Goal: Register for event/course

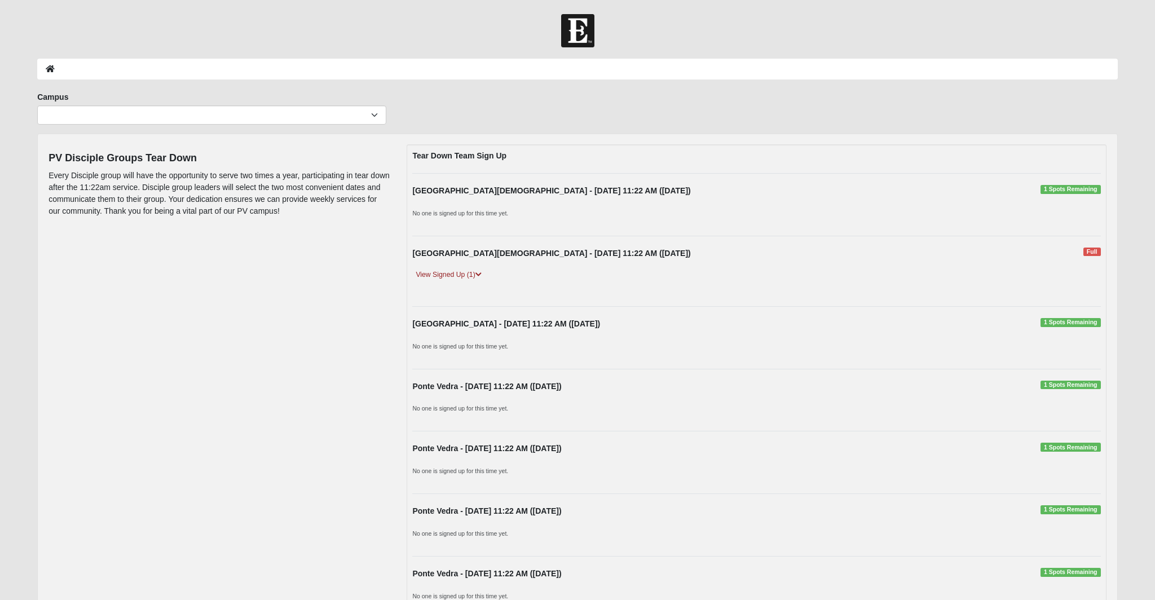
drag, startPoint x: 545, startPoint y: 183, endPoint x: 541, endPoint y: 191, distance: 9.3
click at [535, 196] on div "[GEOGRAPHIC_DATA][DEMOGRAPHIC_DATA] - [DATE] 11:22 AM ([DATE]) 1 Spots Remaining" at bounding box center [756, 193] width 705 height 17
click at [489, 212] on small "No one is signed up for this time yet." at bounding box center [460, 213] width 96 height 7
click at [338, 123] on select "Arlington Baymeadows Eleven22 Online Fleming Island Jesup Mandarin North Jax Or…" at bounding box center [211, 114] width 349 height 19
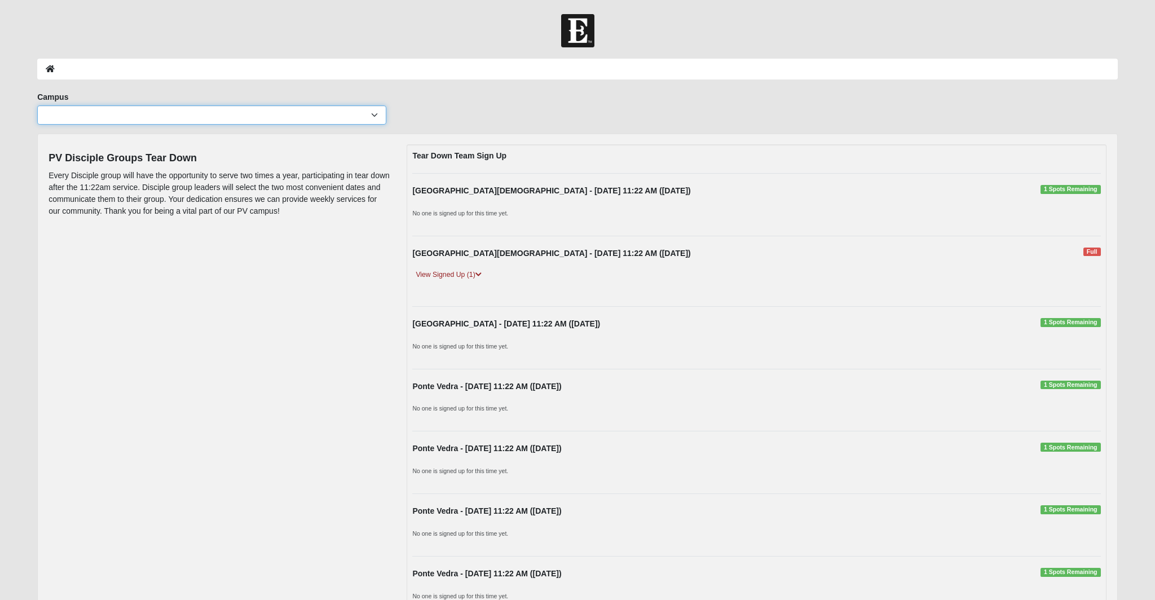
select select "16"
click at [1081, 190] on span "1 Spots Remaining" at bounding box center [1071, 189] width 60 height 9
drag, startPoint x: 478, startPoint y: 200, endPoint x: 487, endPoint y: 192, distance: 12.0
click at [480, 199] on div "Ponte Vedra - 8/17/2025 11:22 AM (8/17/2025) 1 Spots Remaining" at bounding box center [756, 193] width 705 height 17
click at [488, 191] on strong "Ponte Vedra - 8/17/2025 11:22 AM (8/17/2025)" at bounding box center [551, 190] width 278 height 9
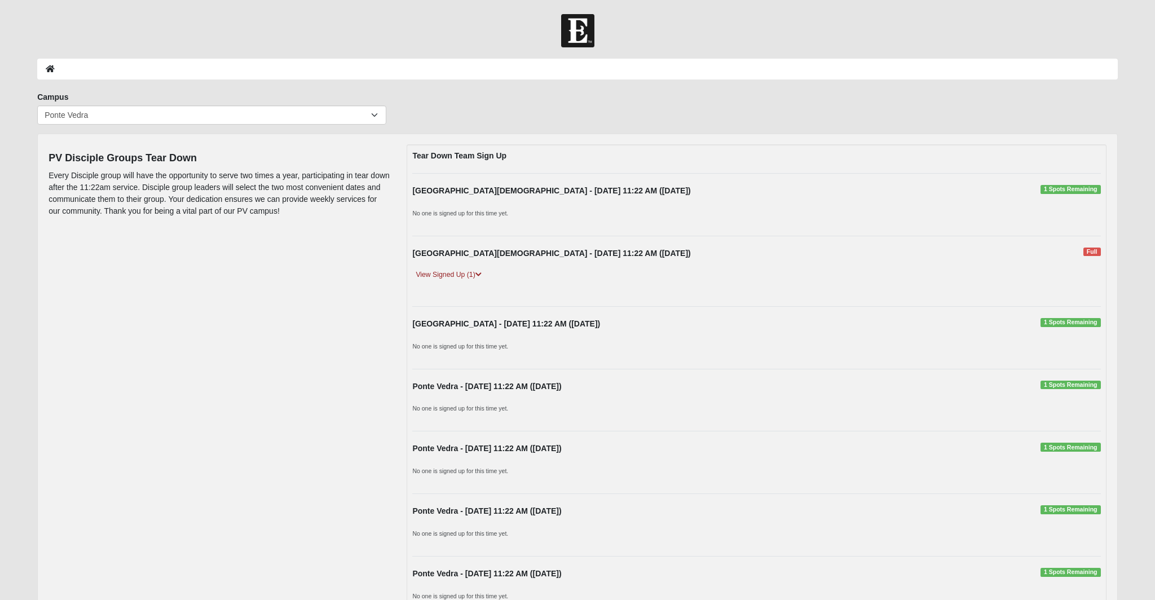
click at [1073, 320] on span "1 Spots Remaining" at bounding box center [1071, 322] width 60 height 9
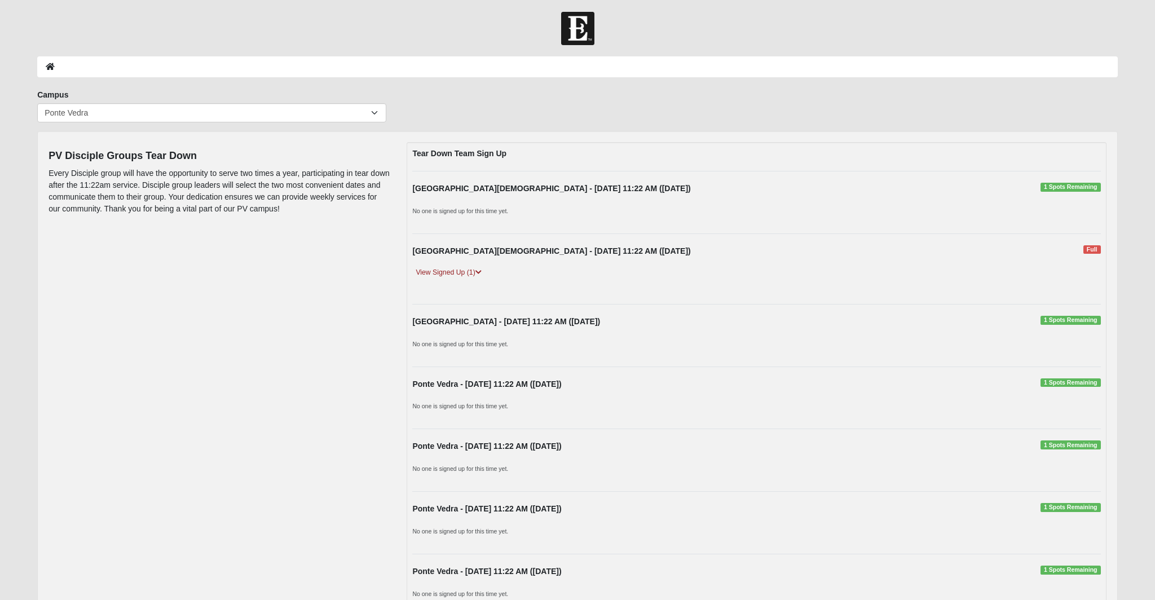
click at [49, 69] on icon at bounding box center [50, 67] width 9 height 8
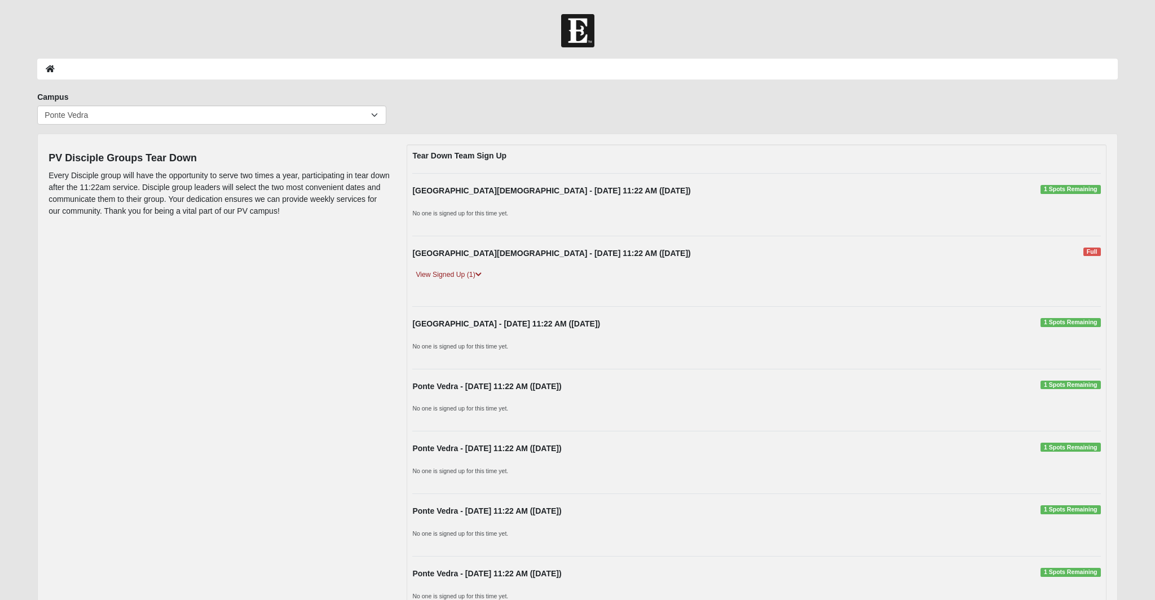
click at [585, 36] on img at bounding box center [577, 30] width 33 height 33
click at [1078, 191] on span "1 Spots Remaining" at bounding box center [1071, 189] width 60 height 9
click at [480, 272] on icon at bounding box center [478, 274] width 6 height 7
drag, startPoint x: 1076, startPoint y: 201, endPoint x: 963, endPoint y: 202, distance: 112.2
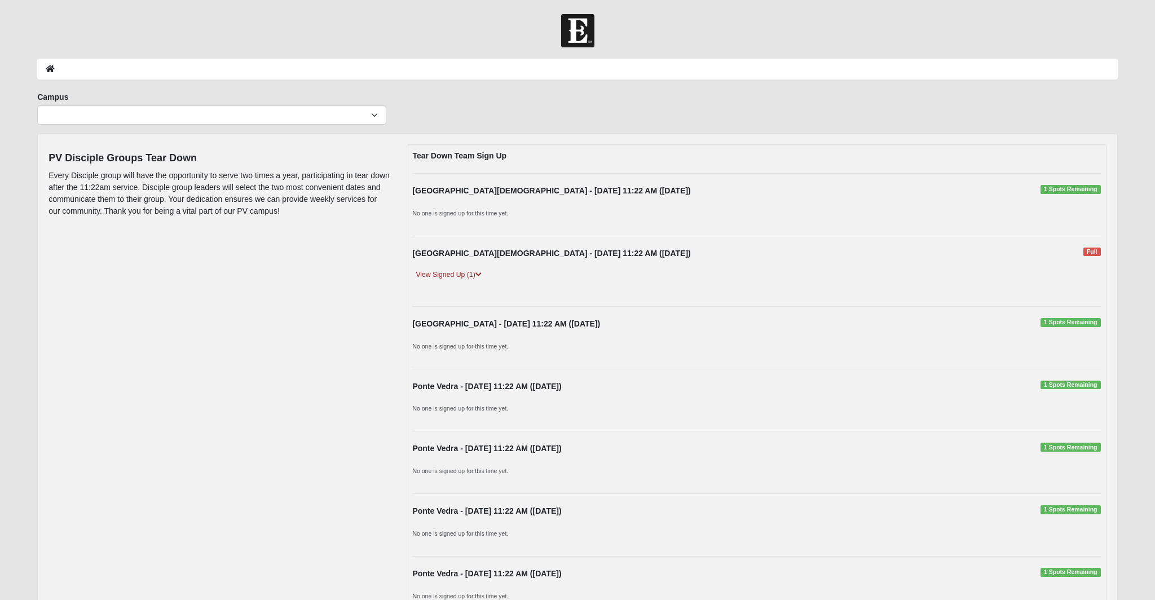
click at [1076, 201] on div "[GEOGRAPHIC_DATA][DEMOGRAPHIC_DATA] - [DATE] 11:22 AM ([DATE]) 1 Spots Remaining" at bounding box center [756, 193] width 705 height 17
drag, startPoint x: 567, startPoint y: 215, endPoint x: 534, endPoint y: 198, distance: 37.8
click at [567, 214] on p "No one is signed up for this time yet." at bounding box center [756, 213] width 688 height 12
click at [534, 196] on div "[GEOGRAPHIC_DATA][DEMOGRAPHIC_DATA] - [DATE] 11:22 AM ([DATE]) 1 Spots Remaining" at bounding box center [756, 193] width 705 height 17
drag, startPoint x: 534, startPoint y: 195, endPoint x: 526, endPoint y: 198, distance: 8.4
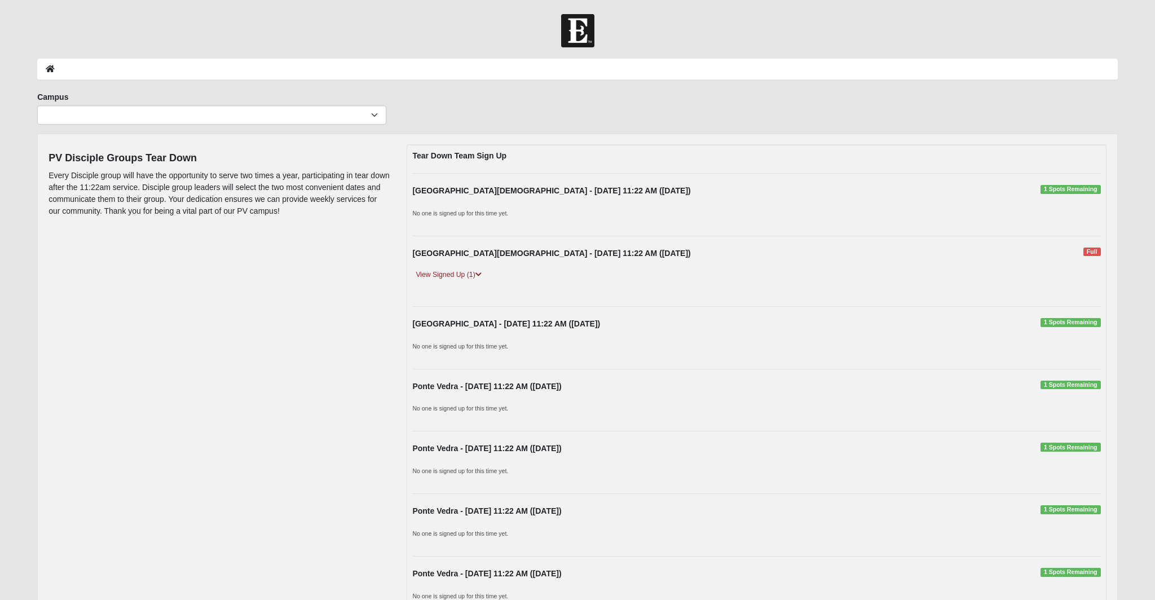
click at [532, 196] on div "[GEOGRAPHIC_DATA][DEMOGRAPHIC_DATA] - [DATE] 11:22 AM ([DATE]) 1 Spots Remaining" at bounding box center [756, 193] width 705 height 17
drag, startPoint x: 487, startPoint y: 199, endPoint x: 502, endPoint y: 219, distance: 25.8
click at [487, 199] on div "[GEOGRAPHIC_DATA][DEMOGRAPHIC_DATA] - [DATE] 11:22 AM ([DATE]) 1 Spots Remaining" at bounding box center [756, 193] width 705 height 17
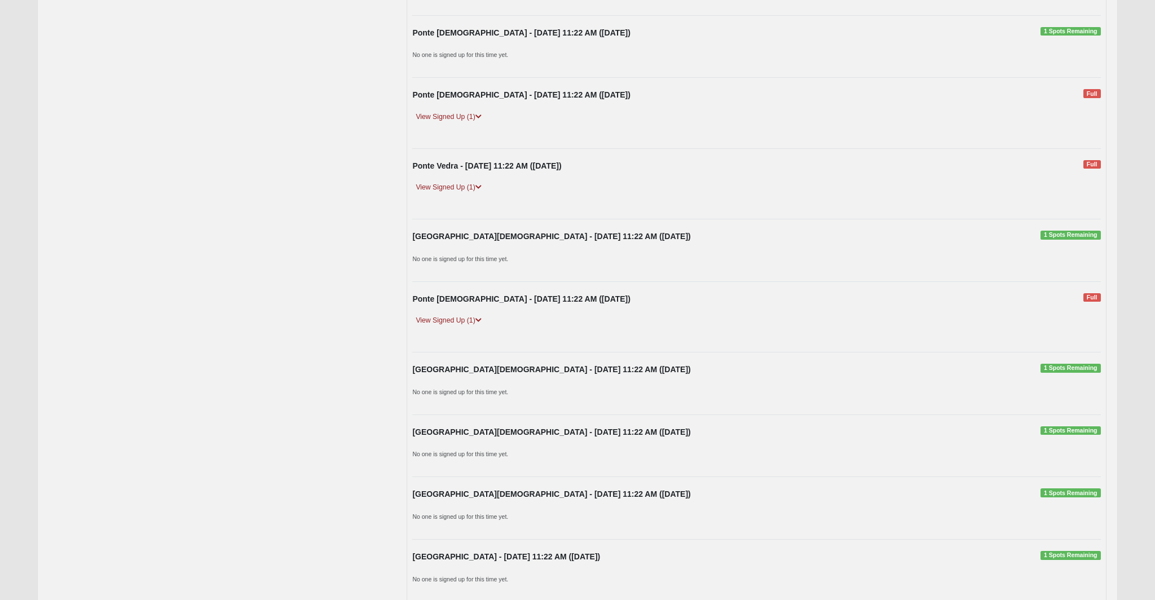
scroll to position [778, 0]
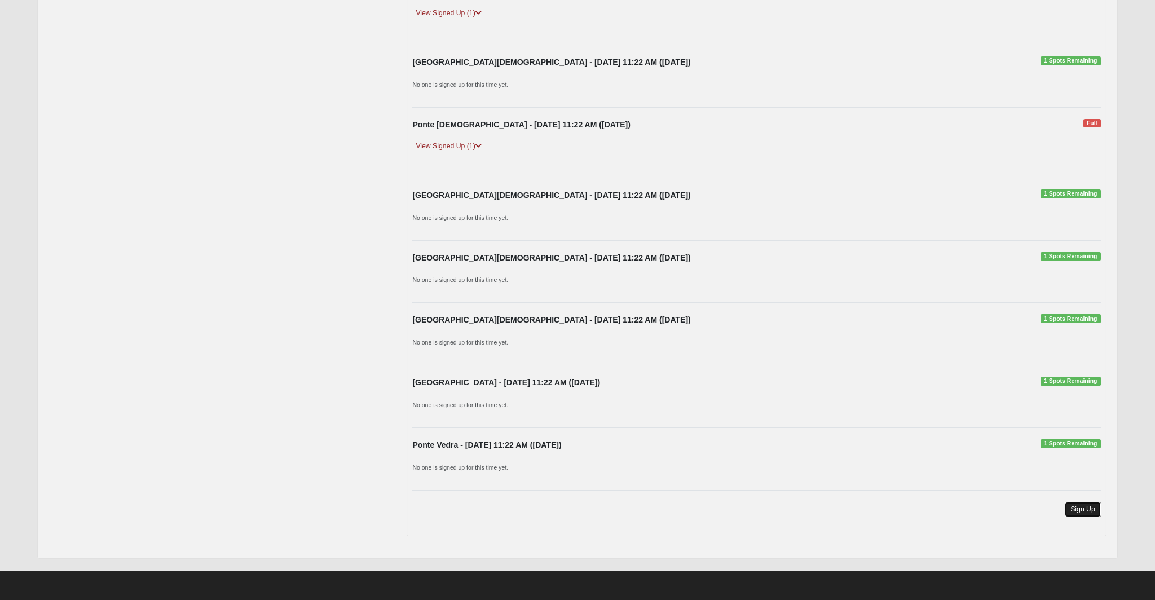
click at [1093, 511] on link "Sign Up" at bounding box center [1083, 509] width 36 height 15
